Goal: Find specific page/section: Find specific page/section

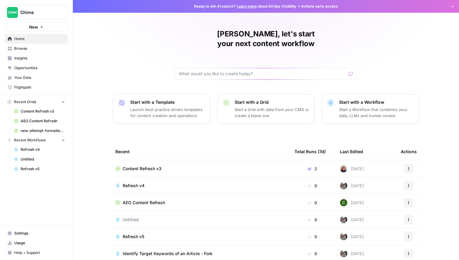
click at [37, 56] on span "Insights" at bounding box center [39, 58] width 51 height 5
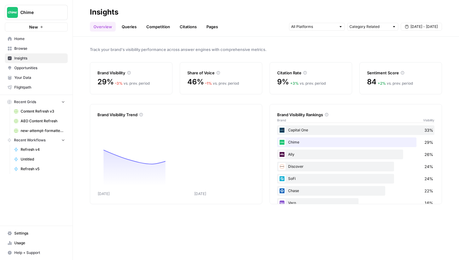
click at [135, 26] on link "Queries" at bounding box center [129, 27] width 22 height 10
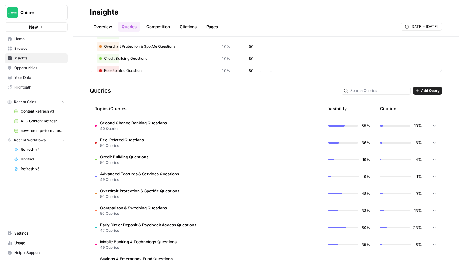
scroll to position [80, 0]
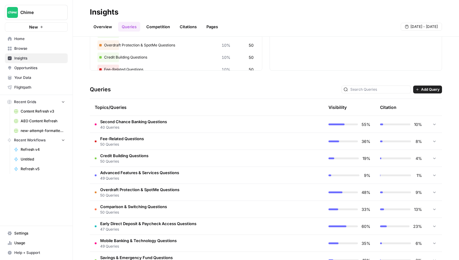
click at [223, 129] on td "Second Chance Banking Questions 40 Queries" at bounding box center [181, 124] width 182 height 17
